Goal: Task Accomplishment & Management: Use online tool/utility

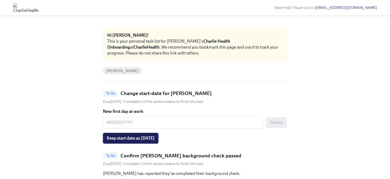
click at [154, 138] on span "Keep start date as [DATE]" at bounding box center [131, 138] width 48 height 5
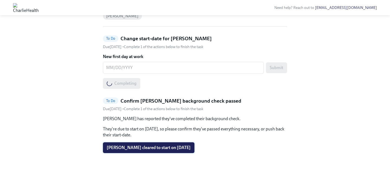
click at [163, 144] on button "[PERSON_NAME] cleared to start on [DATE]" at bounding box center [148, 148] width 91 height 11
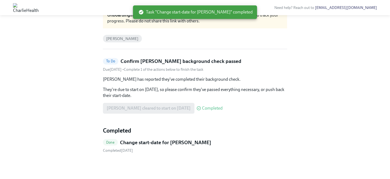
scroll to position [0, 0]
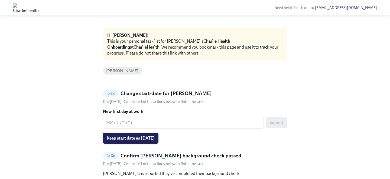
click at [154, 137] on span "Keep start date as [DATE]" at bounding box center [131, 138] width 48 height 5
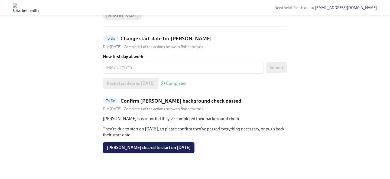
click at [161, 147] on span "[PERSON_NAME] cleared to start on [DATE]" at bounding box center [149, 147] width 84 height 5
